Goal: Information Seeking & Learning: Learn about a topic

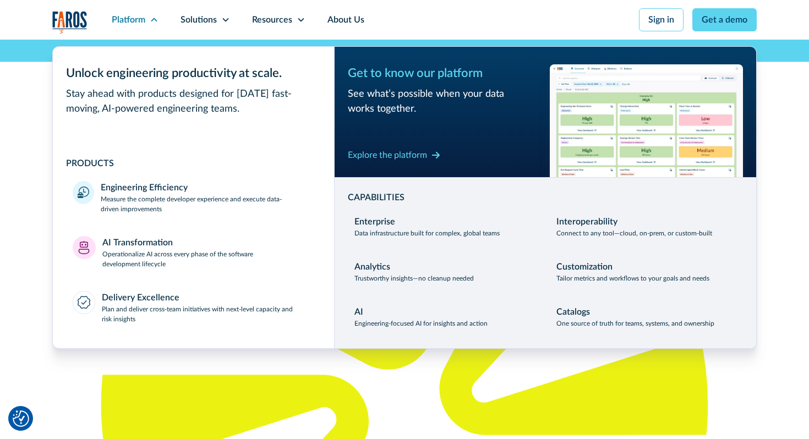
click at [146, 301] on div "Delivery Excellence" at bounding box center [141, 297] width 78 height 13
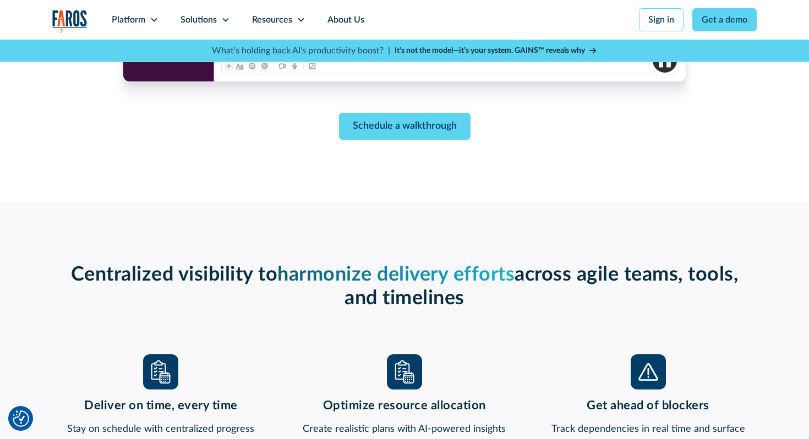
scroll to position [1480, 0]
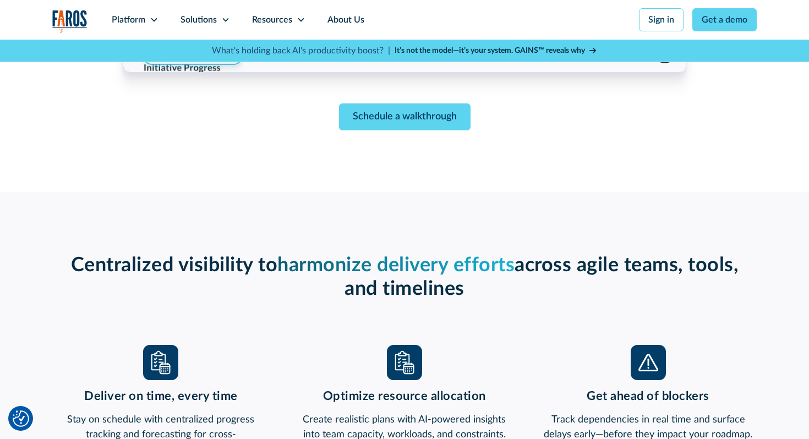
copy strong "Features designed by productivity experts to gain alignment and keep initiative…"
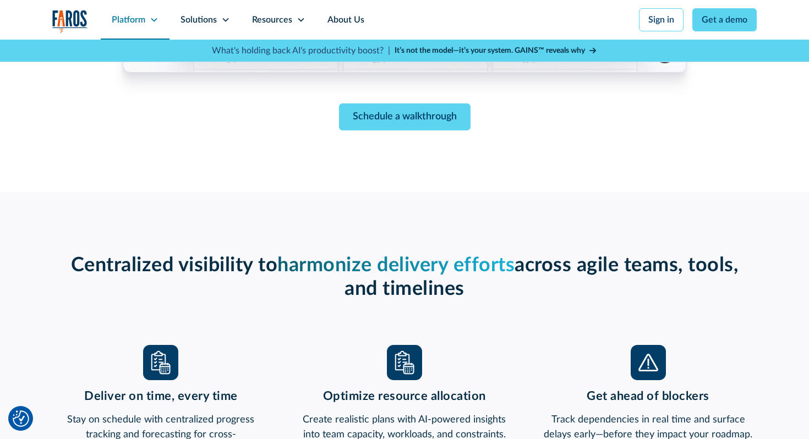
click at [152, 24] on div "Platform" at bounding box center [135, 20] width 69 height 40
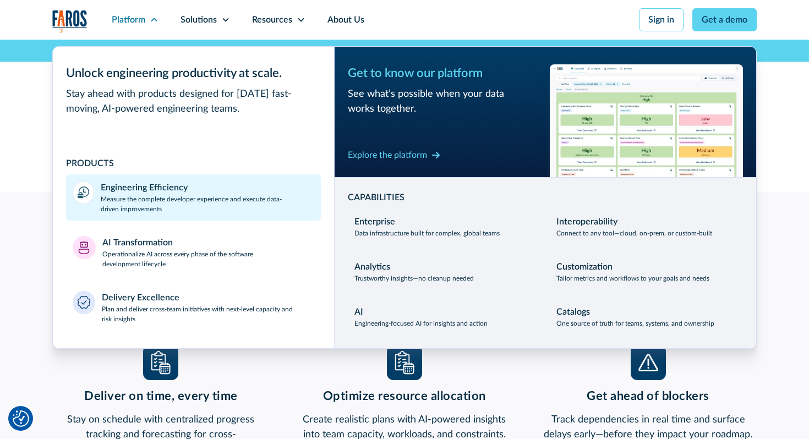
click at [162, 207] on p "Measure the complete developer experience and execute data-driven improvements" at bounding box center [208, 204] width 214 height 20
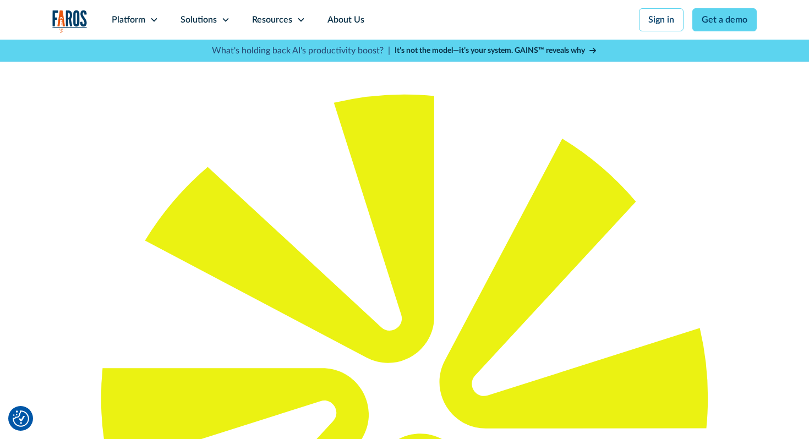
scroll to position [8, 0]
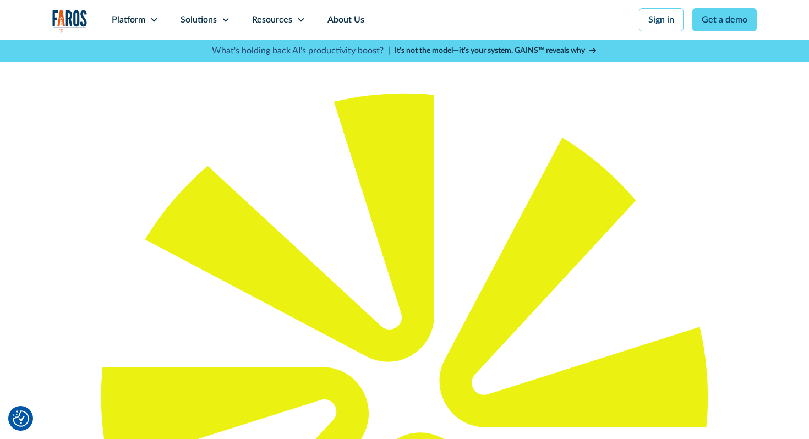
drag, startPoint x: 144, startPoint y: 184, endPoint x: 622, endPoint y: 207, distance: 478.2
copy p "Build transparency, predictability, and consistency across cross-team engineeri…"
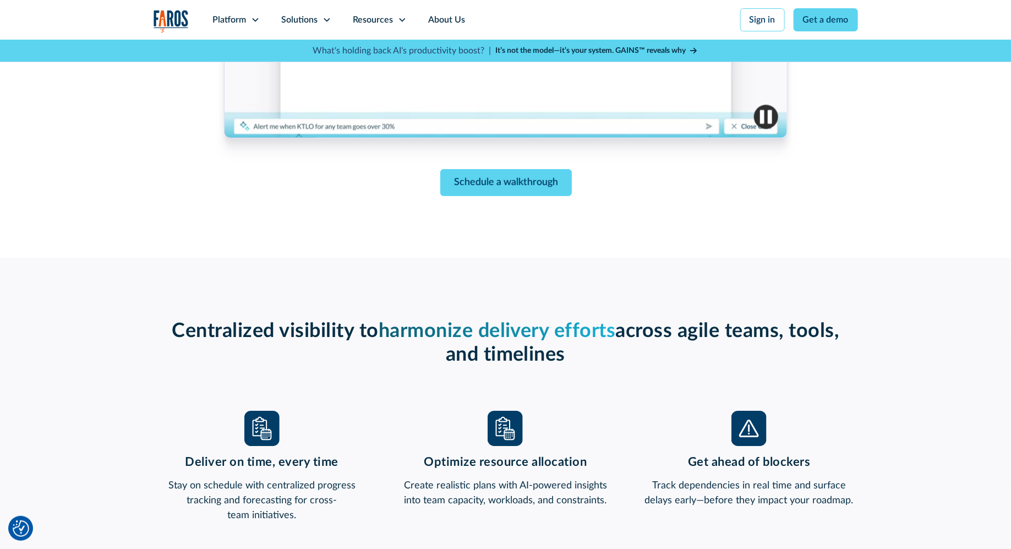
scroll to position [1621, 0]
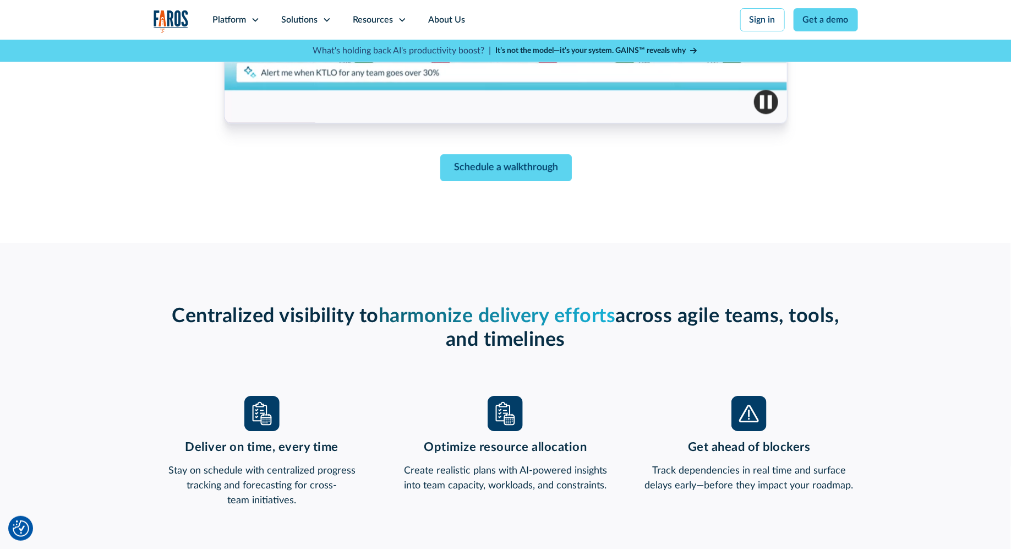
scroll to position [1632, 0]
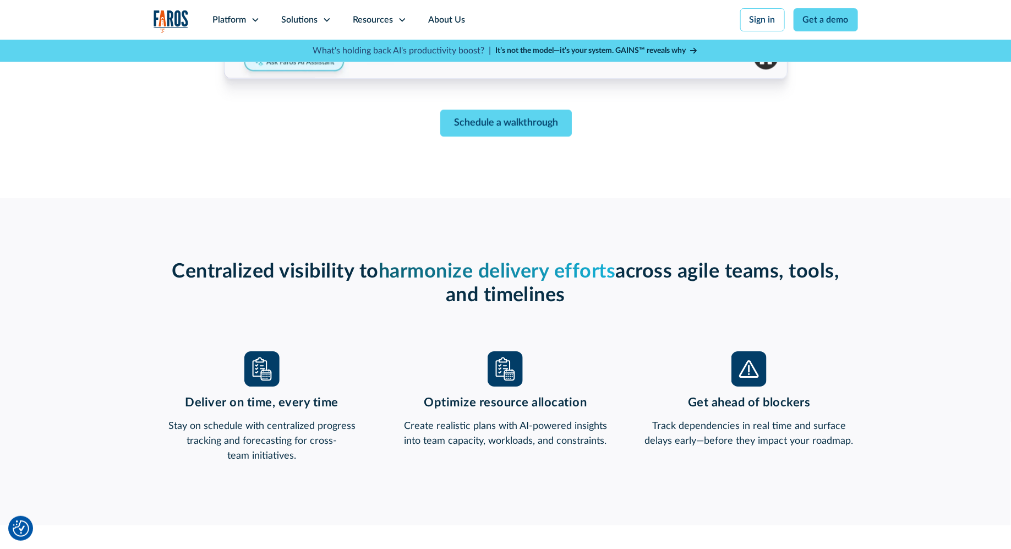
scroll to position [1433, 0]
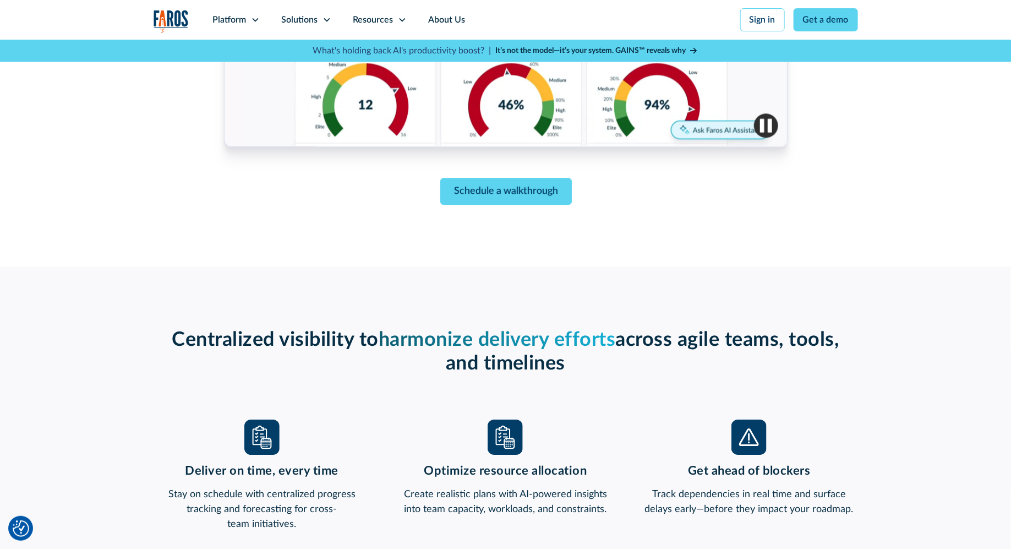
scroll to position [1597, 0]
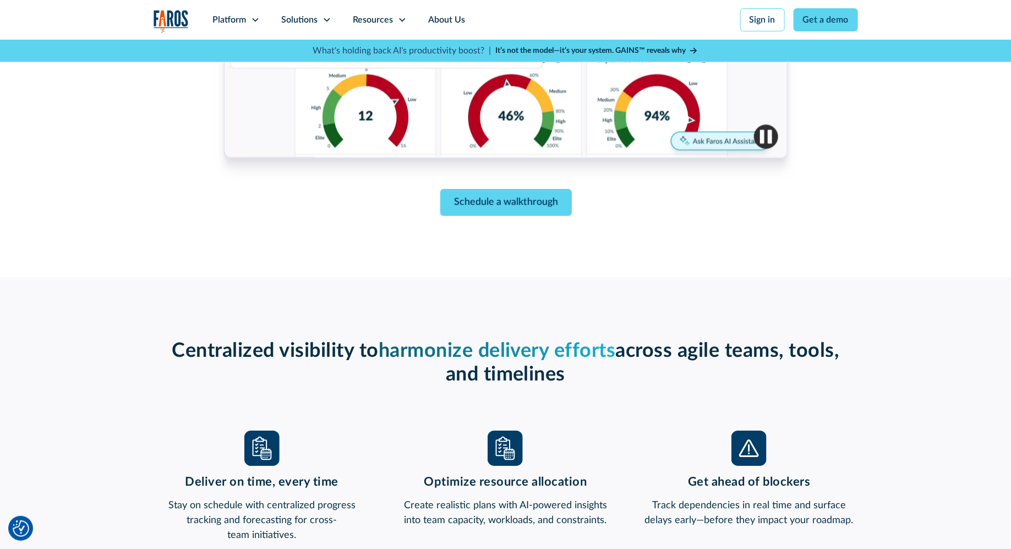
copy h3 "Align your people, processes, and tools—no matter how fragmented"
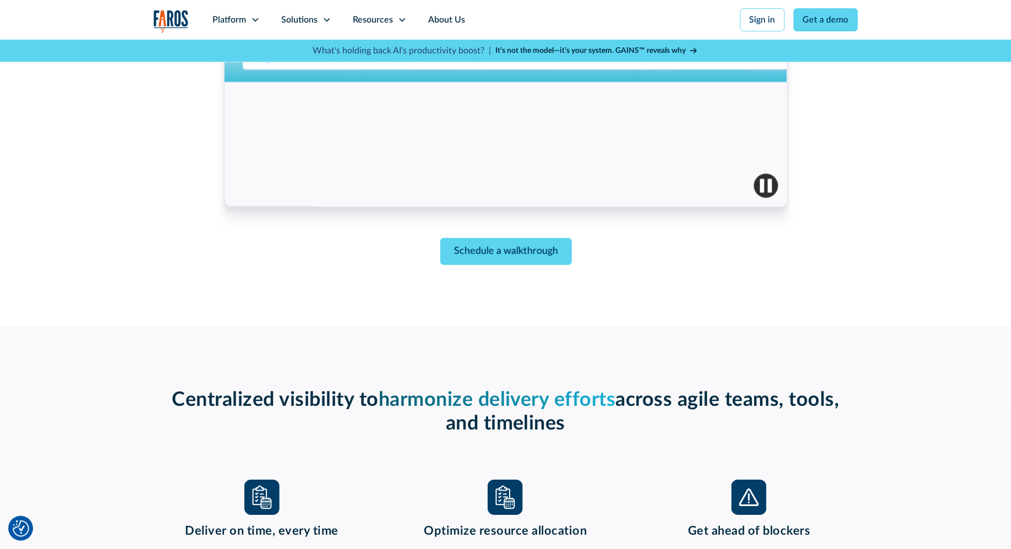
scroll to position [1542, 0]
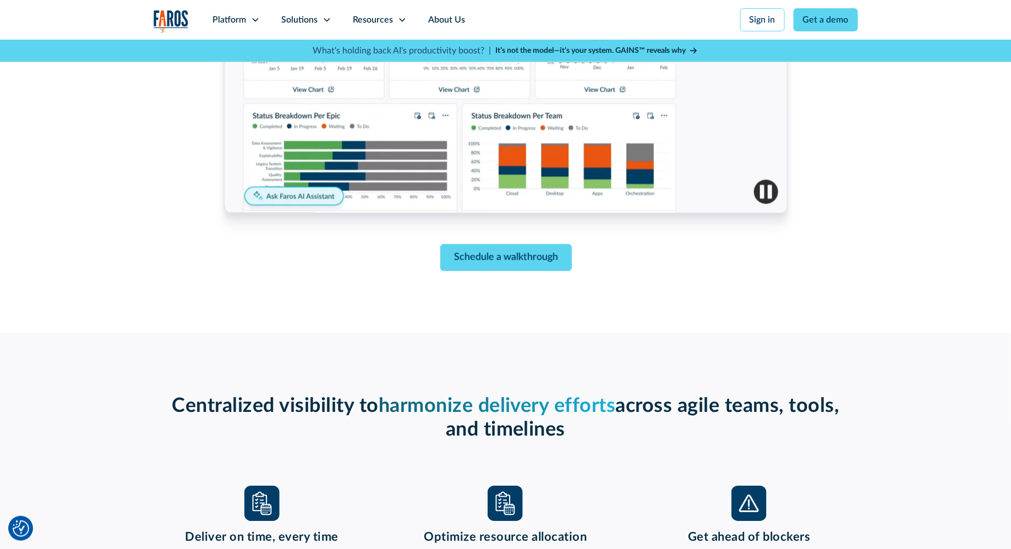
copy h3 "Prevent issues before they slow down execution"
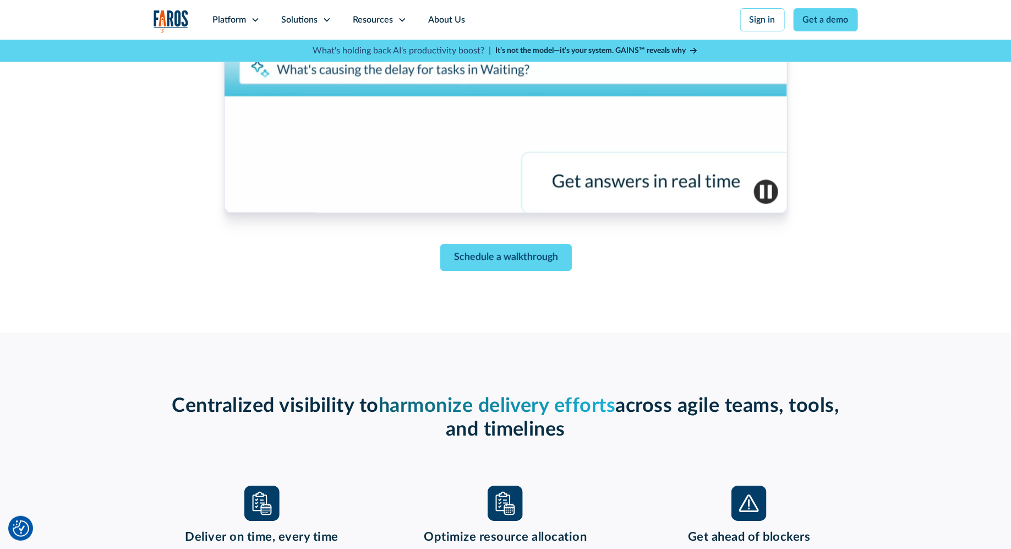
copy h3 "Understand work allocation to build stronger plans"
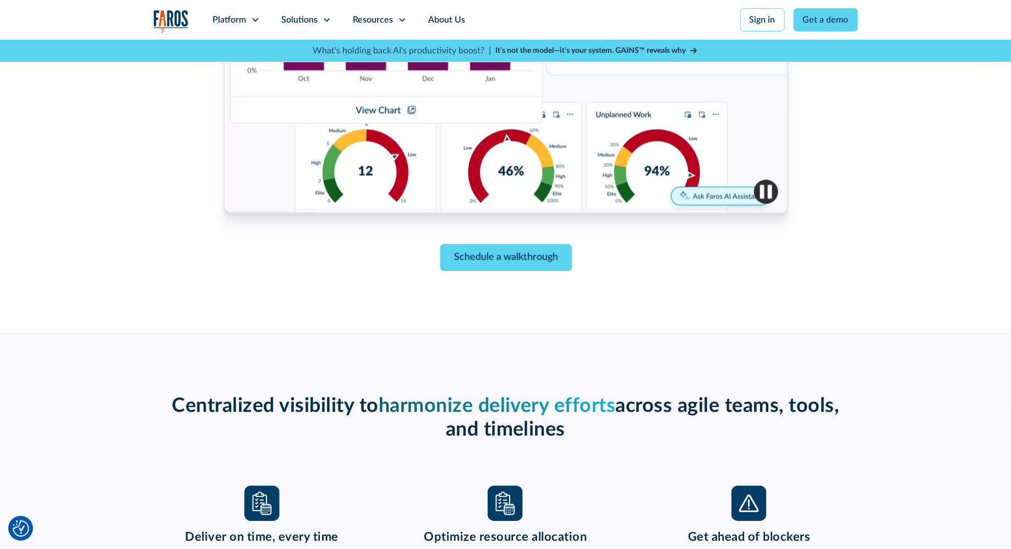
drag, startPoint x: 445, startPoint y: 304, endPoint x: 124, endPoint y: 293, distance: 321.5
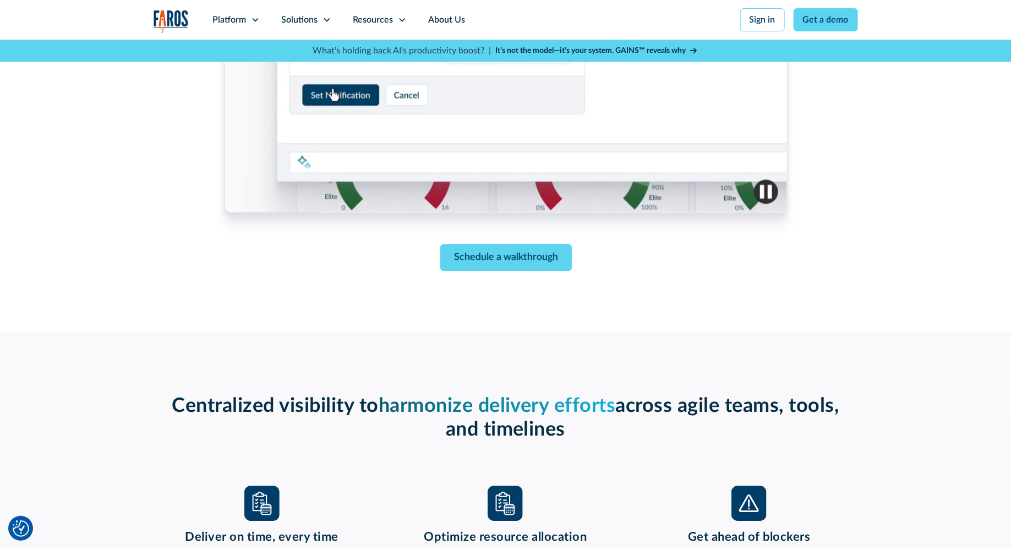
copy p "Faros AI analyzes real-time data and historical trends to raise red flags—helpi…"
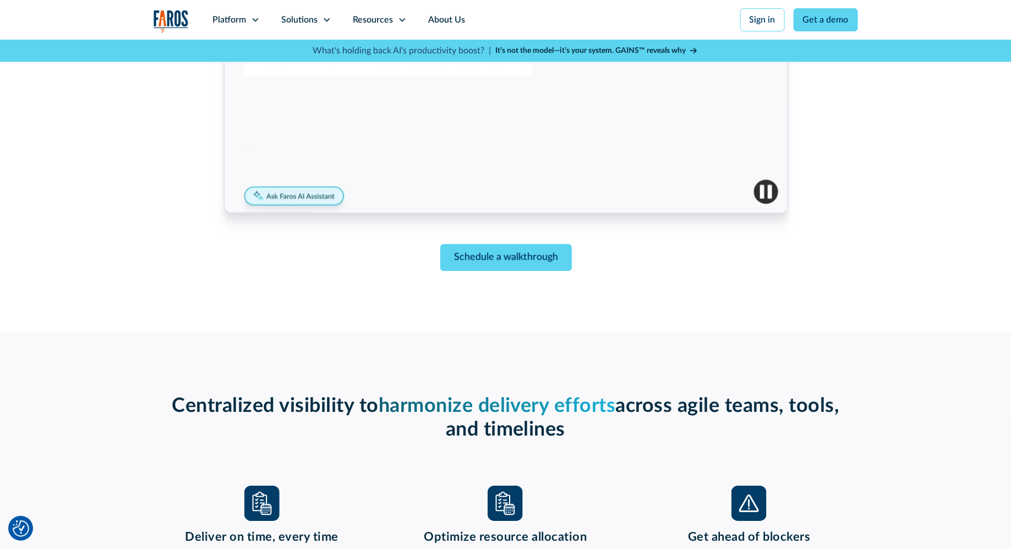
drag, startPoint x: 135, startPoint y: 306, endPoint x: 385, endPoint y: 305, distance: 249.8
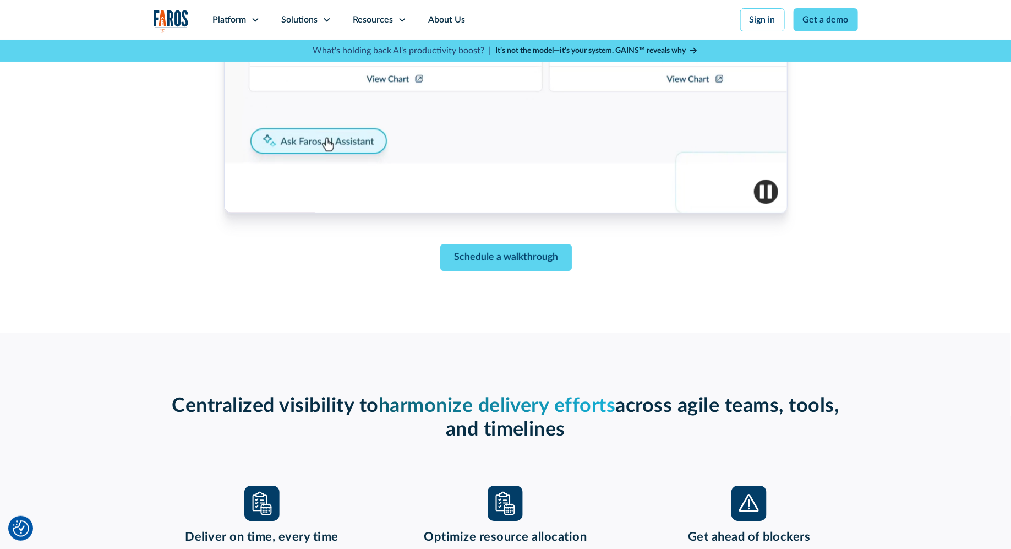
copy p "Faros AI connects disjointed data across all your tools"
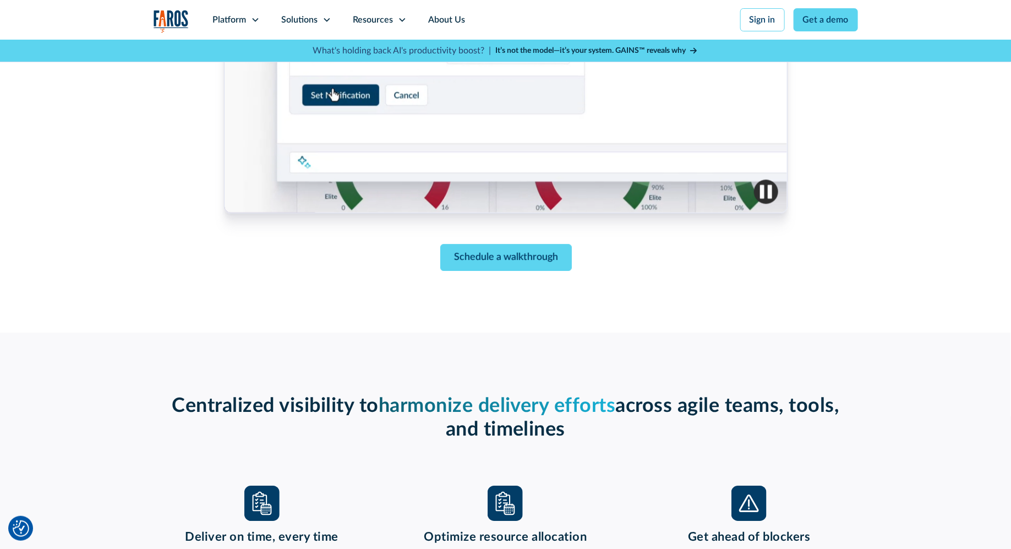
drag, startPoint x: 147, startPoint y: 266, endPoint x: 392, endPoint y: 307, distance: 247.6
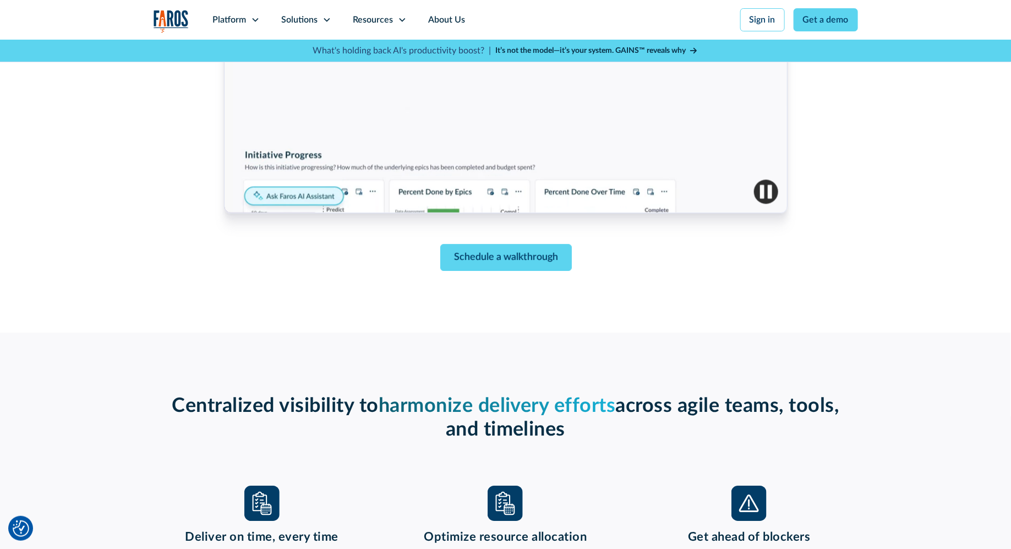
copy div "Understand work allocation to build stronger plans Gain full visibility into ho…"
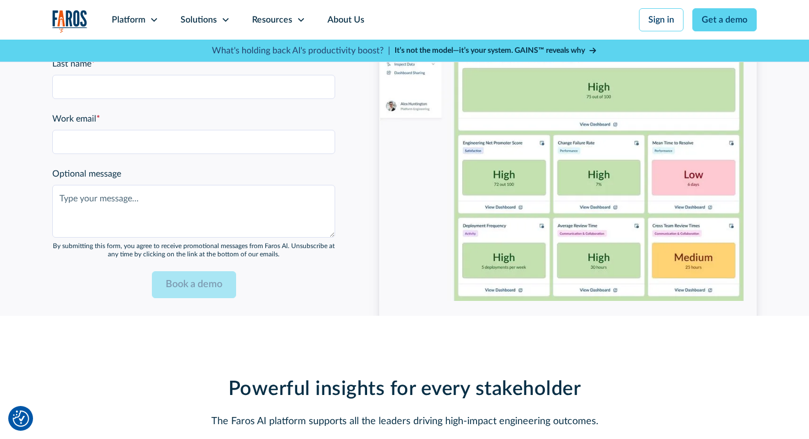
scroll to position [1816, 0]
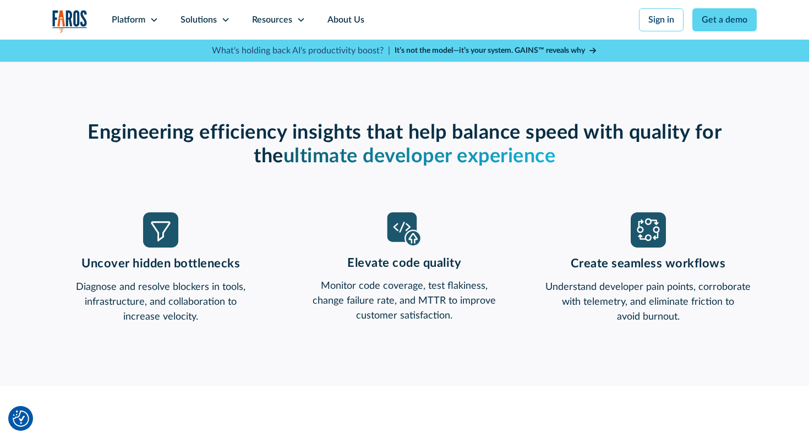
scroll to position [1654, 0]
